Goal: Navigation & Orientation: Find specific page/section

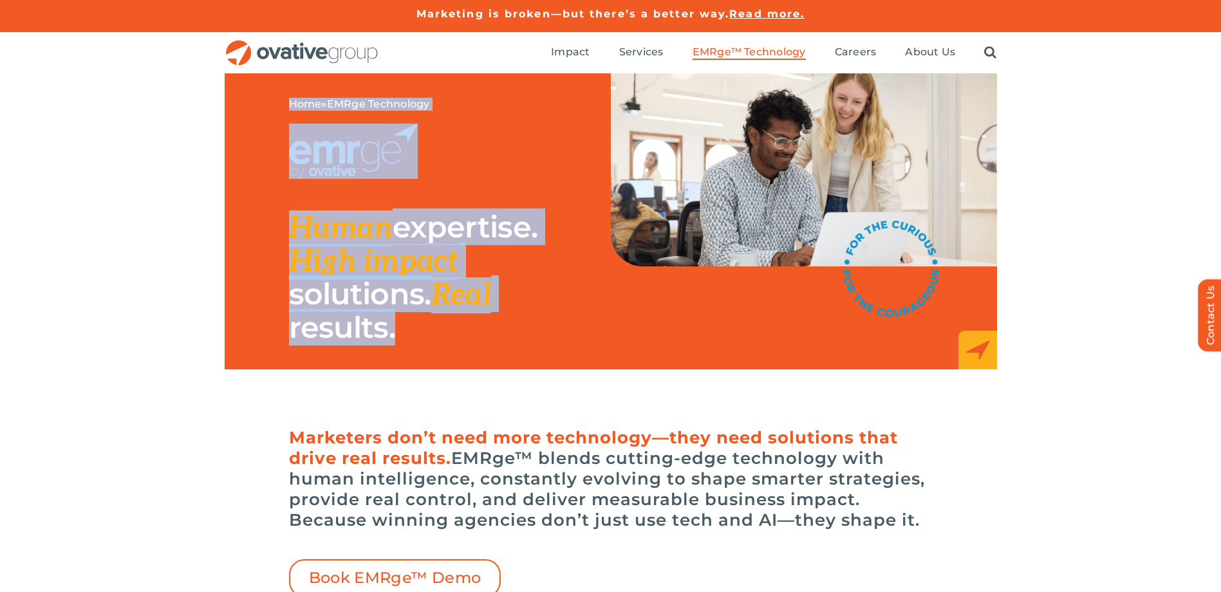
drag, startPoint x: 0, startPoint y: 0, endPoint x: 584, endPoint y: 377, distance: 695.2
click at [584, 377] on div "Home » EMRge Technology Human expertise. High impact solutions. Real results." at bounding box center [610, 247] width 1221 height 348
drag, startPoint x: 584, startPoint y: 377, endPoint x: 434, endPoint y: 368, distance: 150.3
click at [434, 368] on div "Home » EMRge Technology Human expertise. High impact solutions. Real results." at bounding box center [450, 221] width 322 height 296
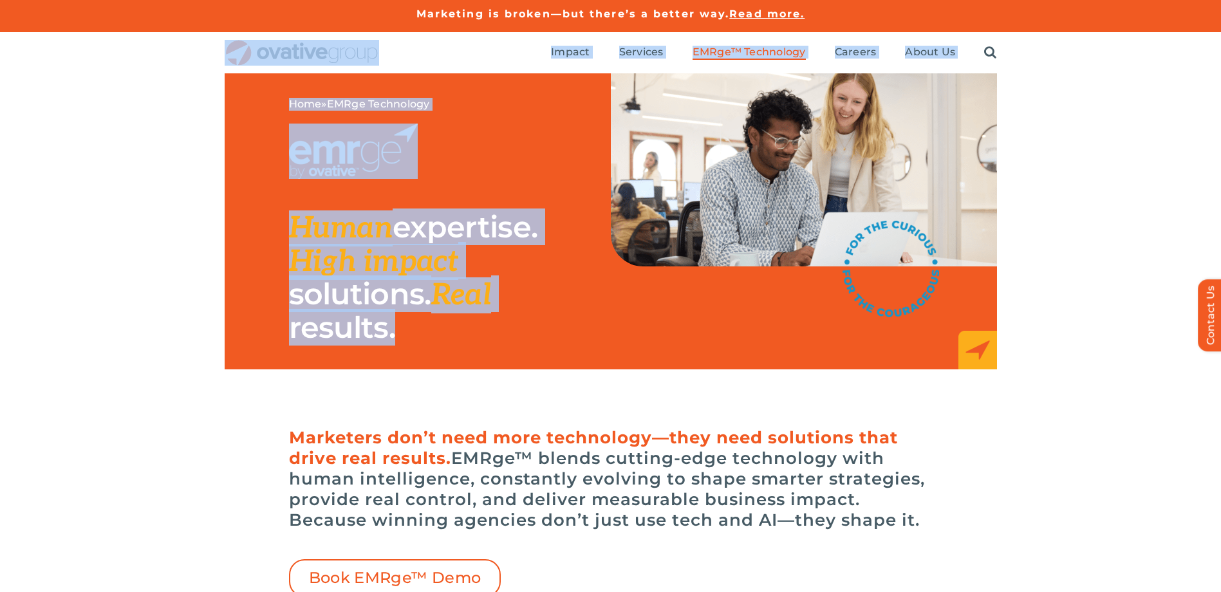
drag, startPoint x: 455, startPoint y: 334, endPoint x: 192, endPoint y: 69, distance: 373.3
drag, startPoint x: 192, startPoint y: 69, endPoint x: 536, endPoint y: 311, distance: 421.0
click at [536, 311] on h2 "Human expertise. High impact solutions. Real results." at bounding box center [413, 278] width 249 height 134
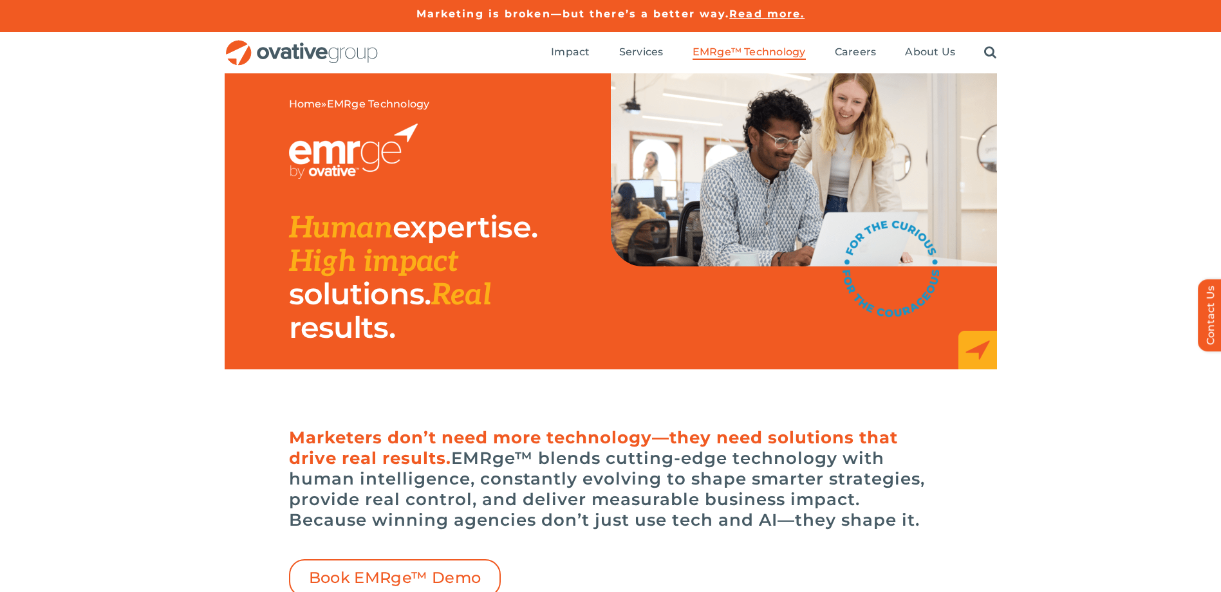
click at [1059, 180] on div "Home » EMRge Technology Human expertise. High impact solutions. Real results." at bounding box center [610, 247] width 1221 height 348
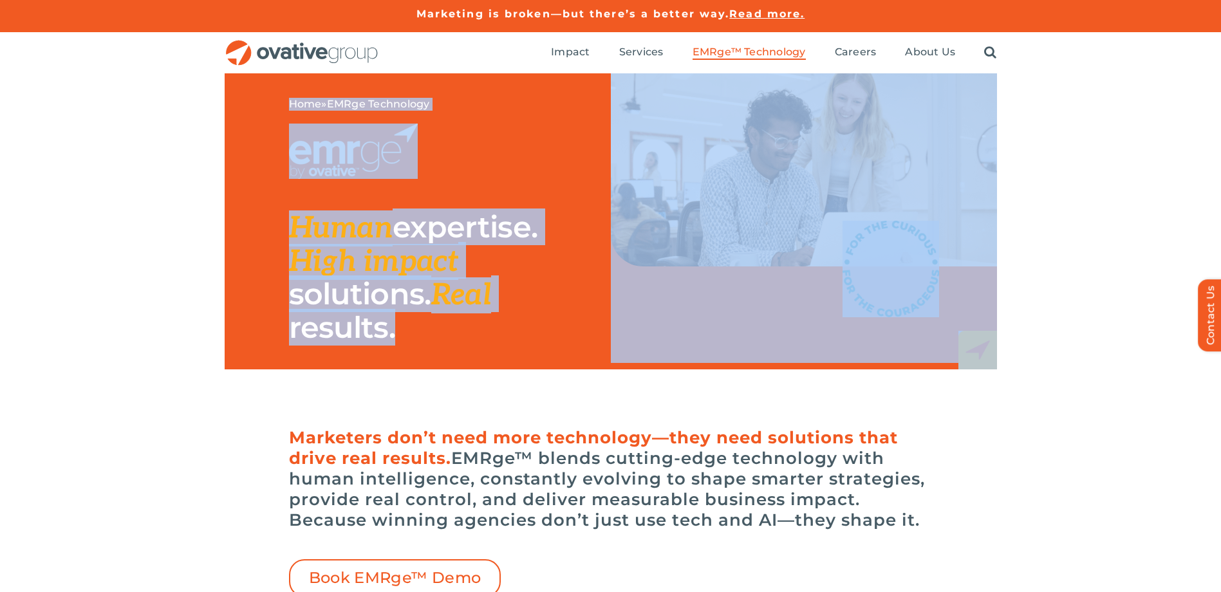
drag, startPoint x: 274, startPoint y: 89, endPoint x: 1035, endPoint y: 409, distance: 826.3
click at [1035, 409] on div "Home » EMRge Technology Human expertise. High impact solutions. Real results." at bounding box center [610, 247] width 1221 height 348
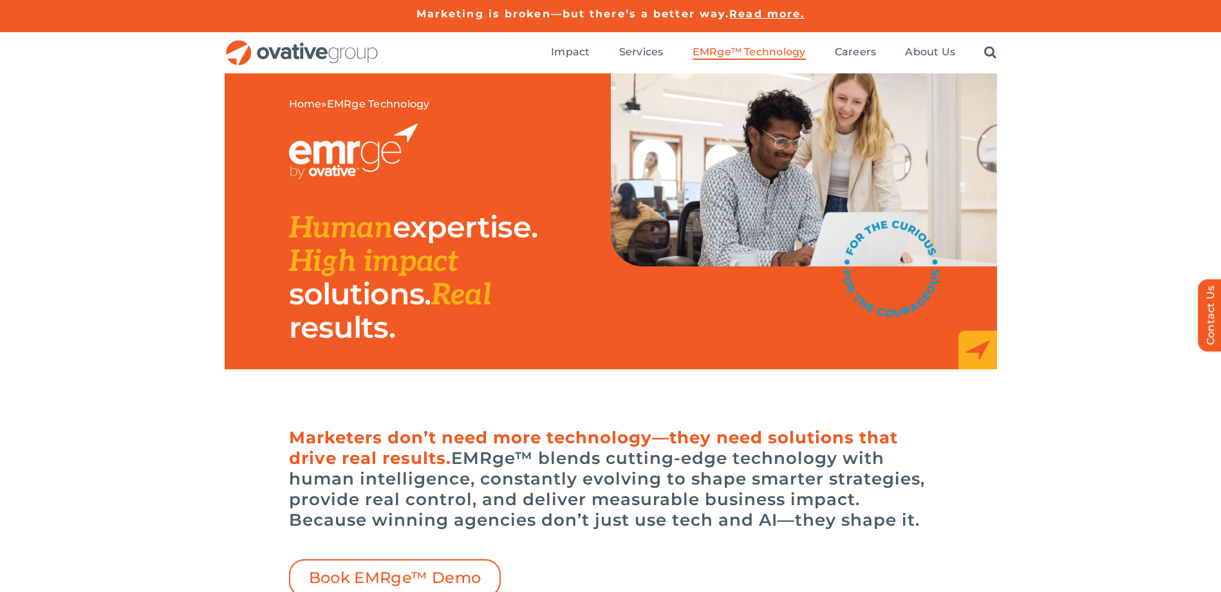
drag, startPoint x: 1035, startPoint y: 409, endPoint x: 1050, endPoint y: 420, distance: 18.4
click at [1058, 433] on div "Marketers don’t need more technology—they need solutions that drive real result…" at bounding box center [610, 535] width 1221 height 228
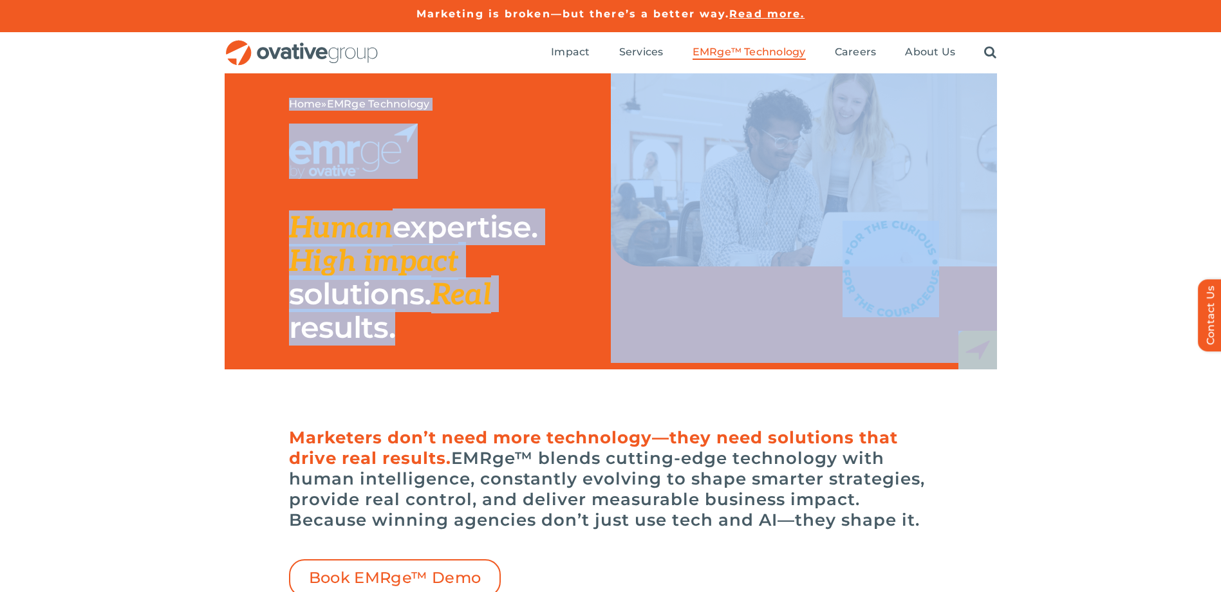
drag, startPoint x: 1045, startPoint y: 385, endPoint x: 39, endPoint y: 106, distance: 1044.3
click at [39, 106] on div "Home » EMRge Technology Human expertise. High impact solutions. Real results." at bounding box center [610, 247] width 1221 height 348
drag, startPoint x: 39, startPoint y: 106, endPoint x: 97, endPoint y: 230, distance: 137.7
click at [96, 232] on div "Home » EMRge Technology Human expertise. High impact solutions. Real results." at bounding box center [610, 247] width 1221 height 348
